Goal: Find specific page/section: Find specific page/section

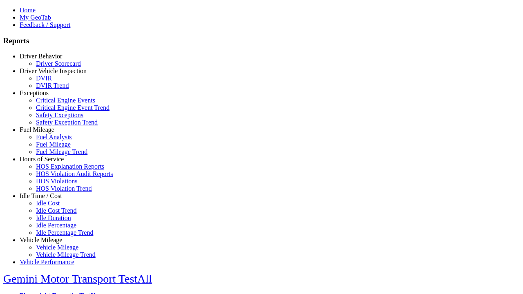
click at [47, 200] on link "Idle Time / Cost" at bounding box center [41, 196] width 43 height 7
click at [53, 214] on link "Idle Cost Trend" at bounding box center [56, 210] width 41 height 7
type input "*********"
